Goal: Transaction & Acquisition: Subscribe to service/newsletter

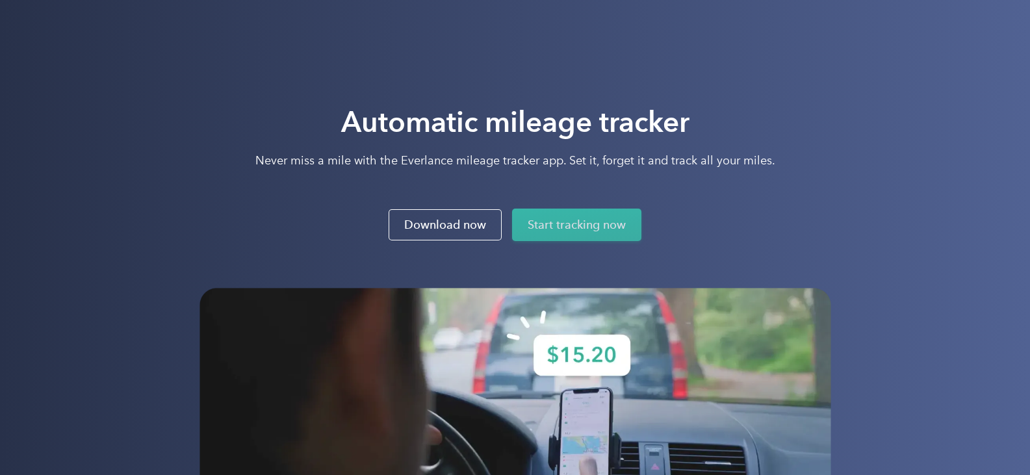
click at [545, 230] on link "Start tracking now" at bounding box center [576, 225] width 129 height 33
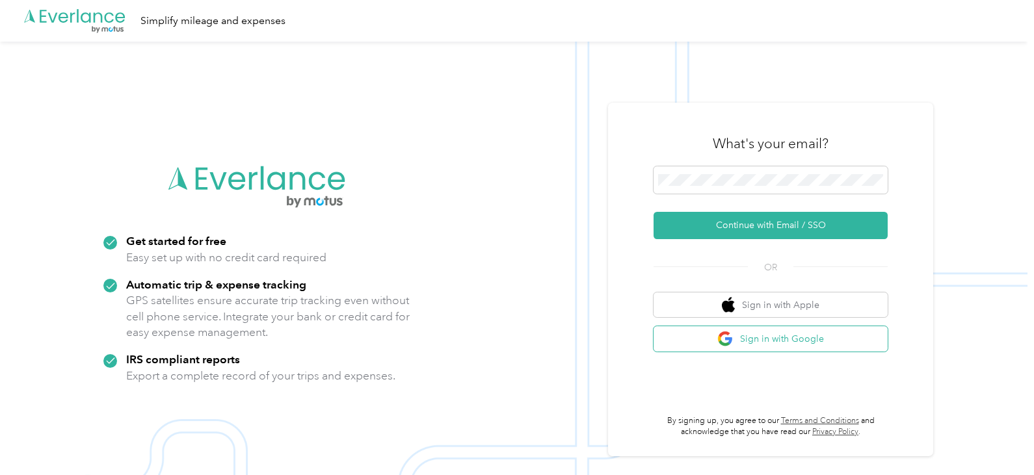
click at [785, 341] on button "Sign in with Google" at bounding box center [770, 338] width 234 height 25
